Goal: Navigation & Orientation: Find specific page/section

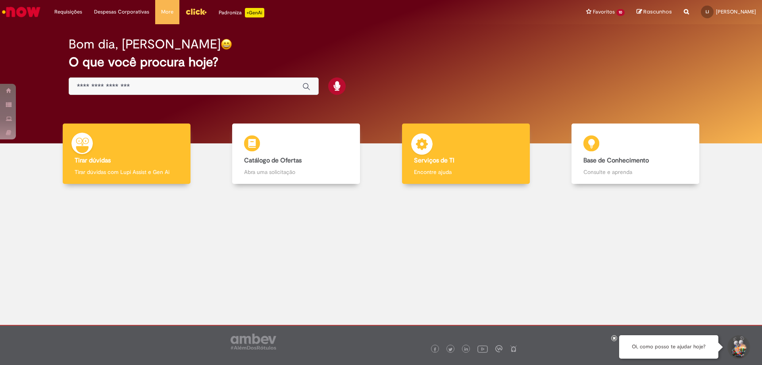
click at [457, 161] on h4 "Serviços de TI" at bounding box center [466, 160] width 104 height 7
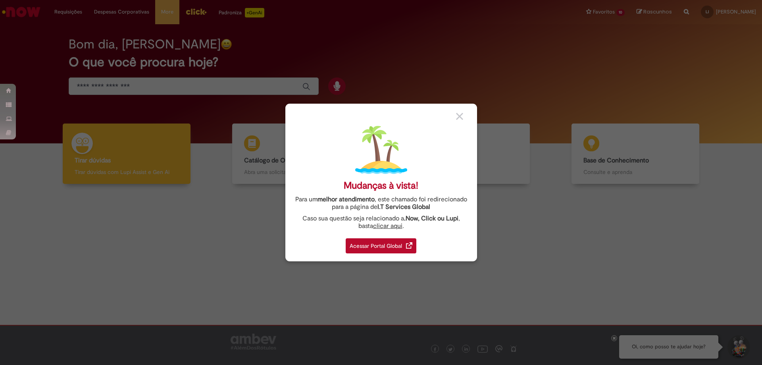
click at [364, 245] on div "Acessar Portal Global" at bounding box center [381, 245] width 71 height 15
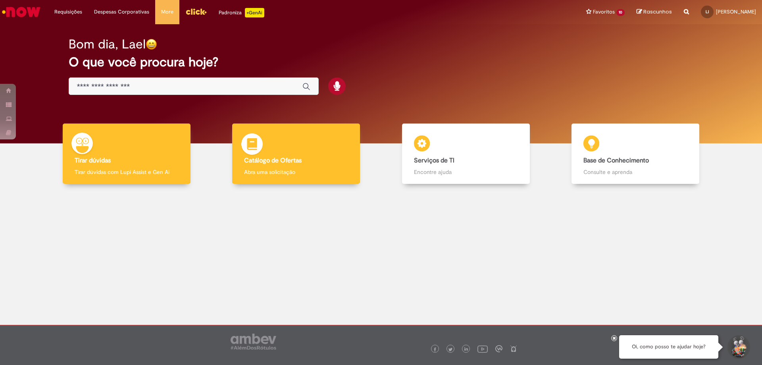
click at [307, 148] on div "Catálogo de Ofertas Catálogo de Ofertas Abra uma solicitação" at bounding box center [296, 153] width 128 height 61
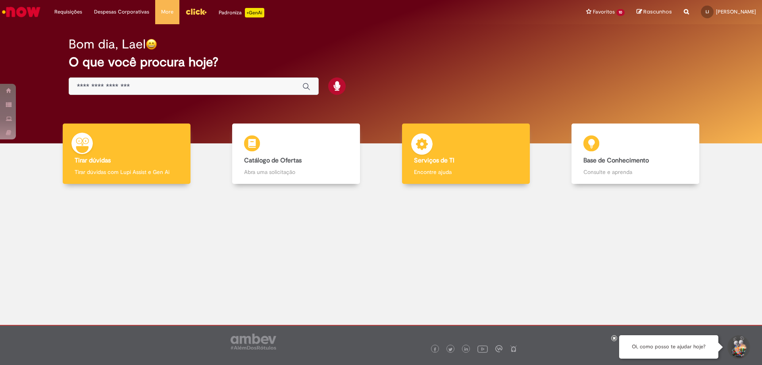
click at [420, 161] on b "Serviços de TI" at bounding box center [434, 160] width 40 height 8
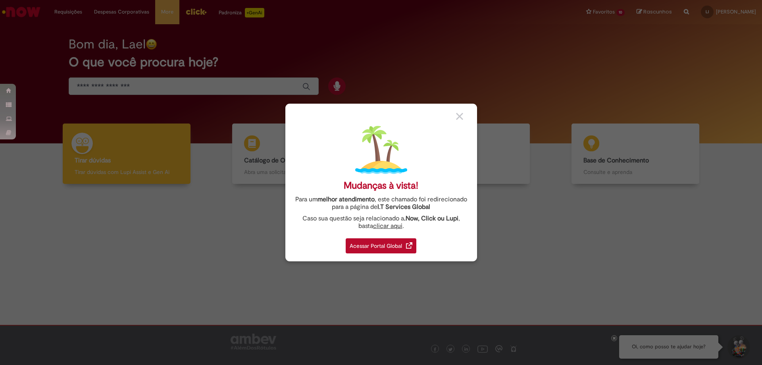
click at [373, 243] on div "Acessar Portal Global" at bounding box center [381, 245] width 71 height 15
